Goal: Information Seeking & Learning: Learn about a topic

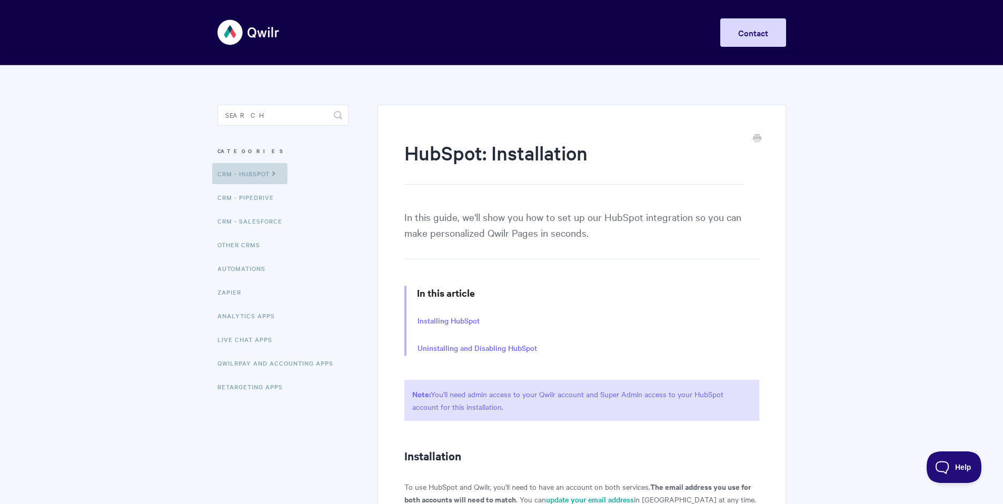
click at [266, 172] on link "CRM - HubSpot" at bounding box center [249, 173] width 75 height 21
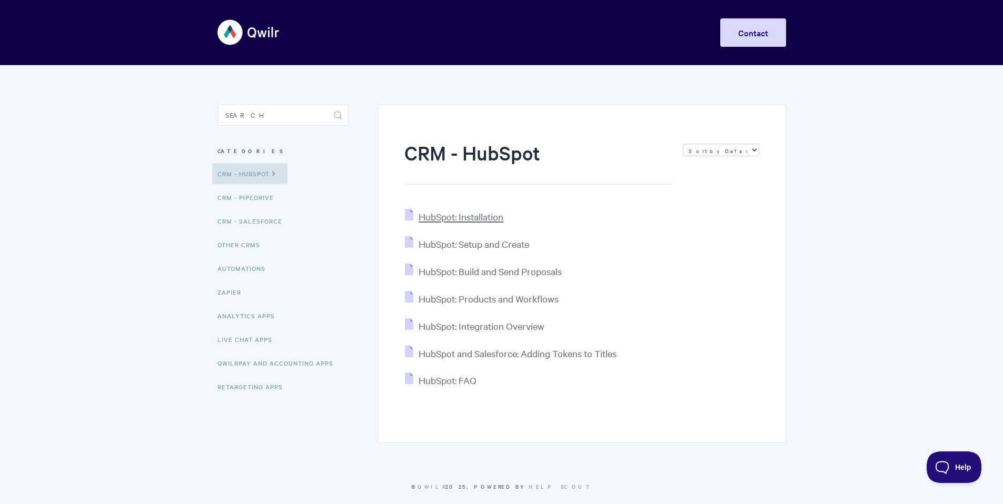
click at [457, 218] on span "HubSpot: Installation" at bounding box center [460, 217] width 85 height 12
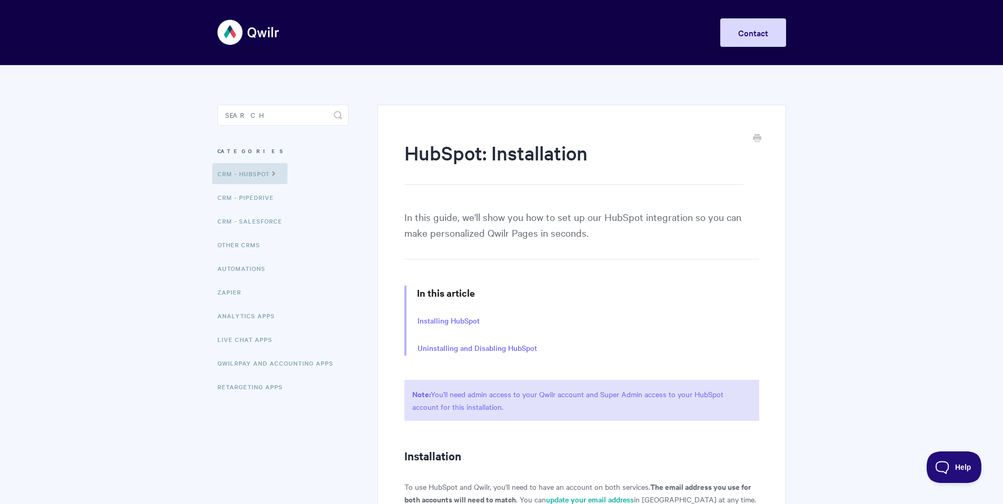
click at [268, 41] on img at bounding box center [248, 32] width 63 height 39
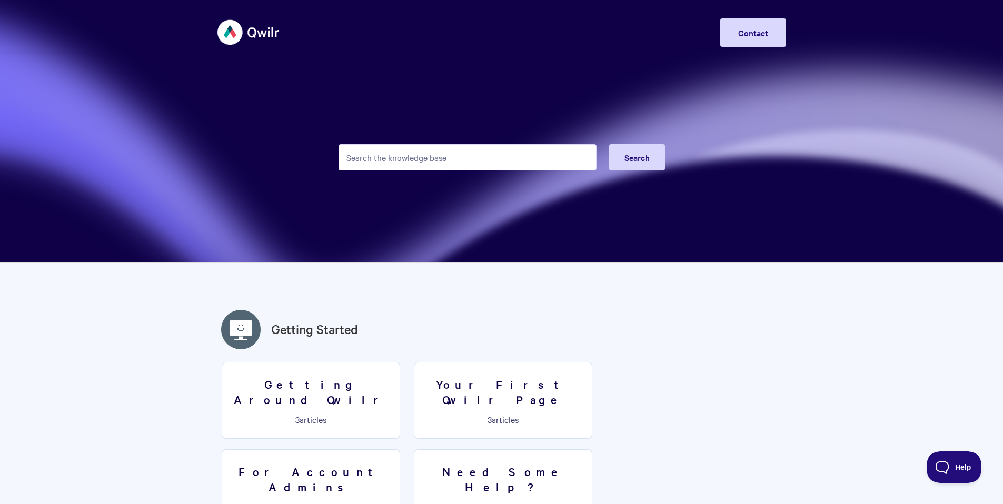
click at [248, 42] on img at bounding box center [248, 32] width 63 height 39
click at [232, 32] on img at bounding box center [248, 32] width 63 height 39
